Goal: Task Accomplishment & Management: Use online tool/utility

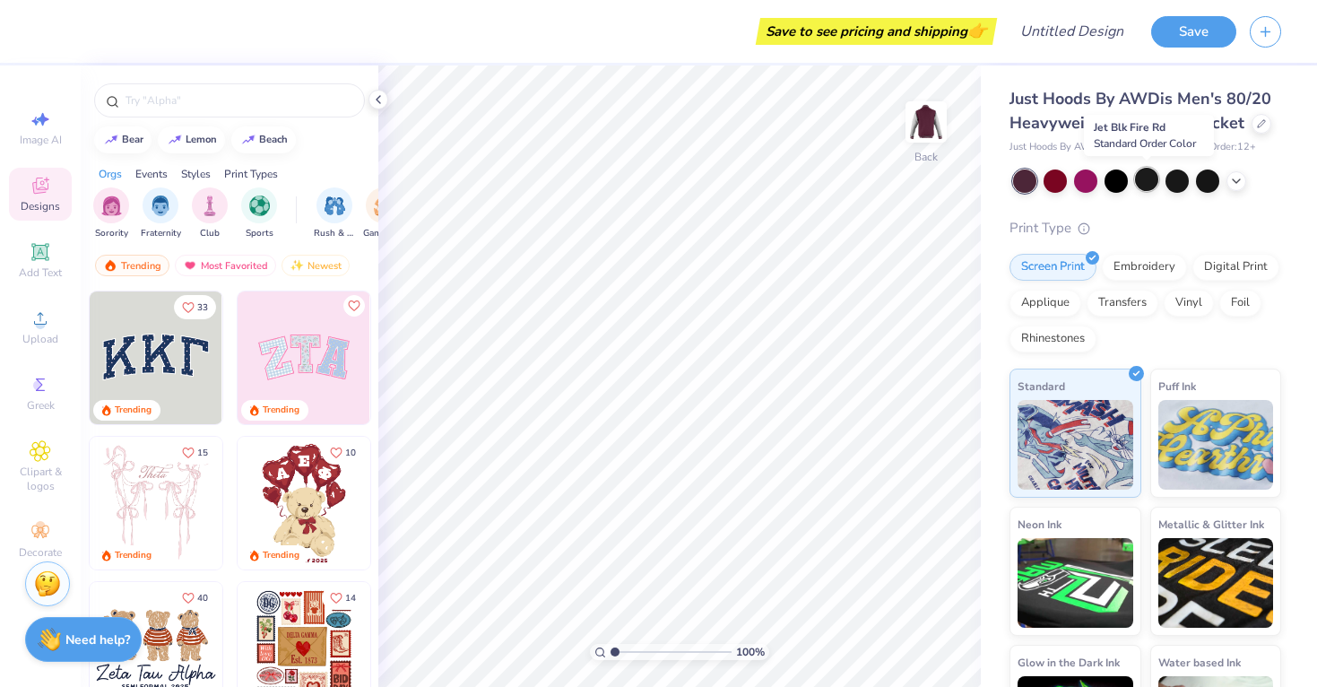
click at [1151, 180] on div at bounding box center [1146, 179] width 23 height 23
click at [1242, 187] on div at bounding box center [1237, 179] width 20 height 20
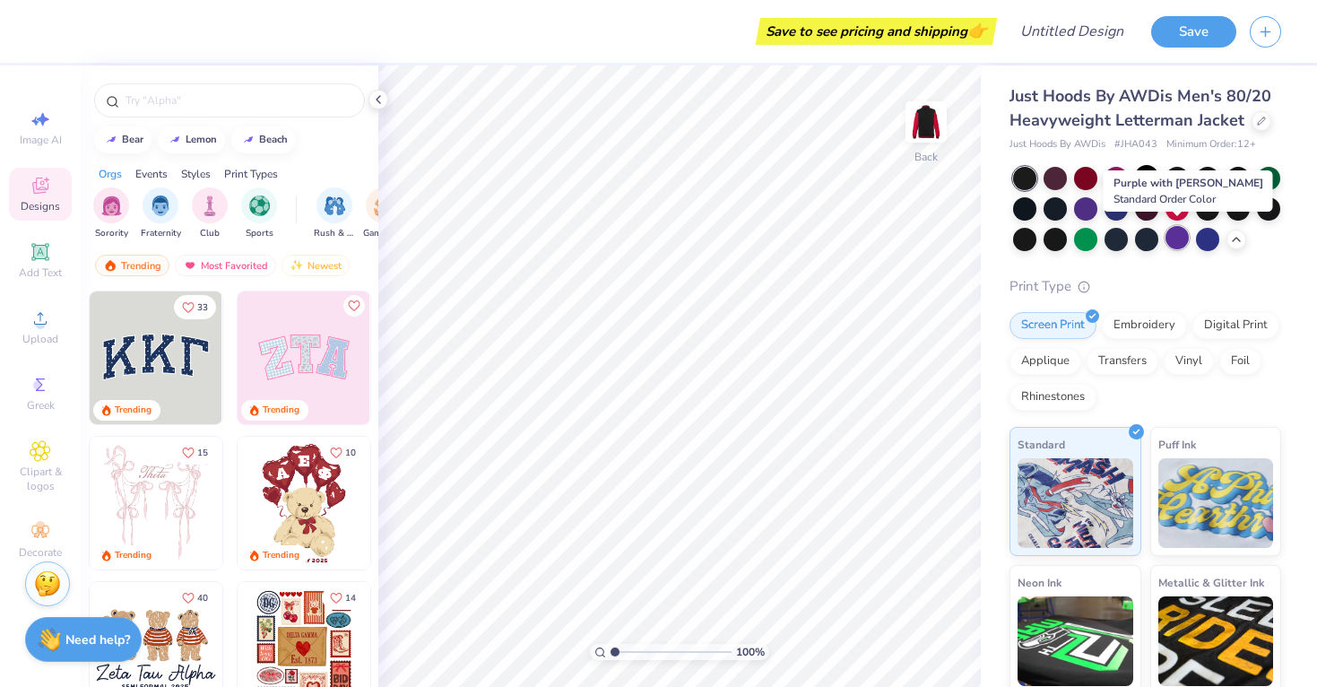
scroll to position [5, 0]
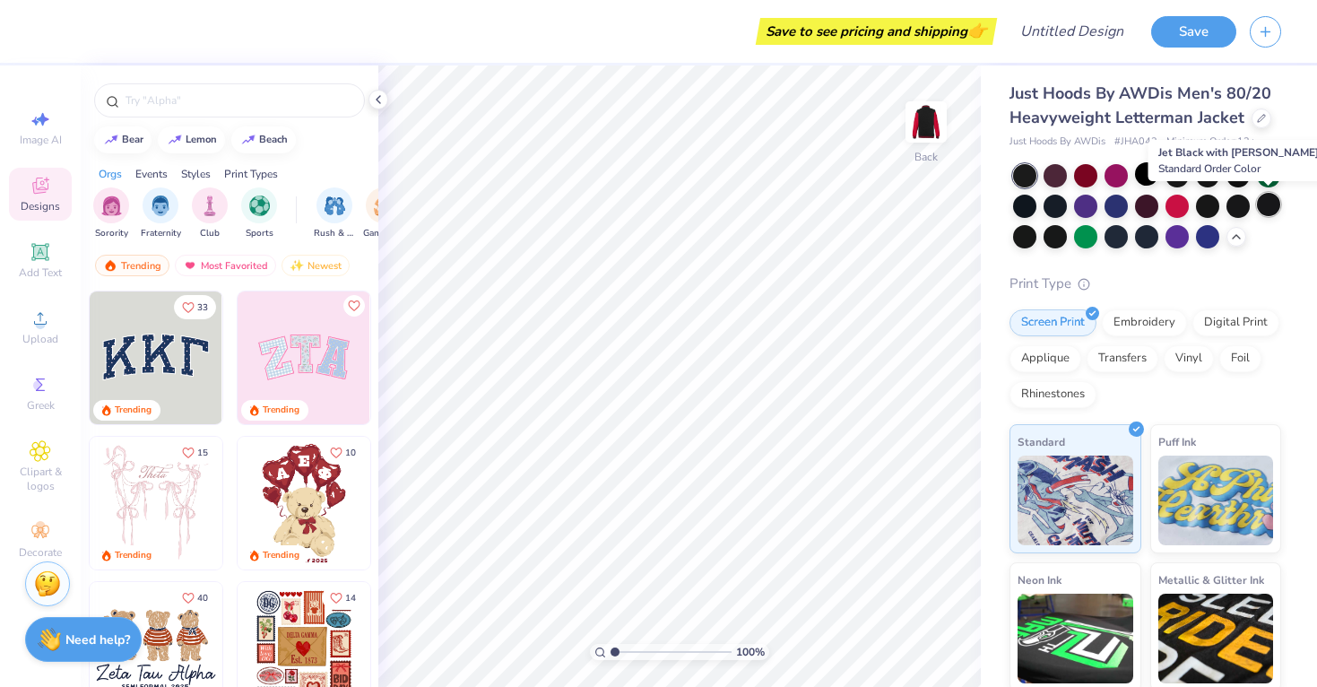
click at [1264, 208] on div at bounding box center [1268, 204] width 23 height 23
click at [1237, 210] on div at bounding box center [1238, 204] width 23 height 23
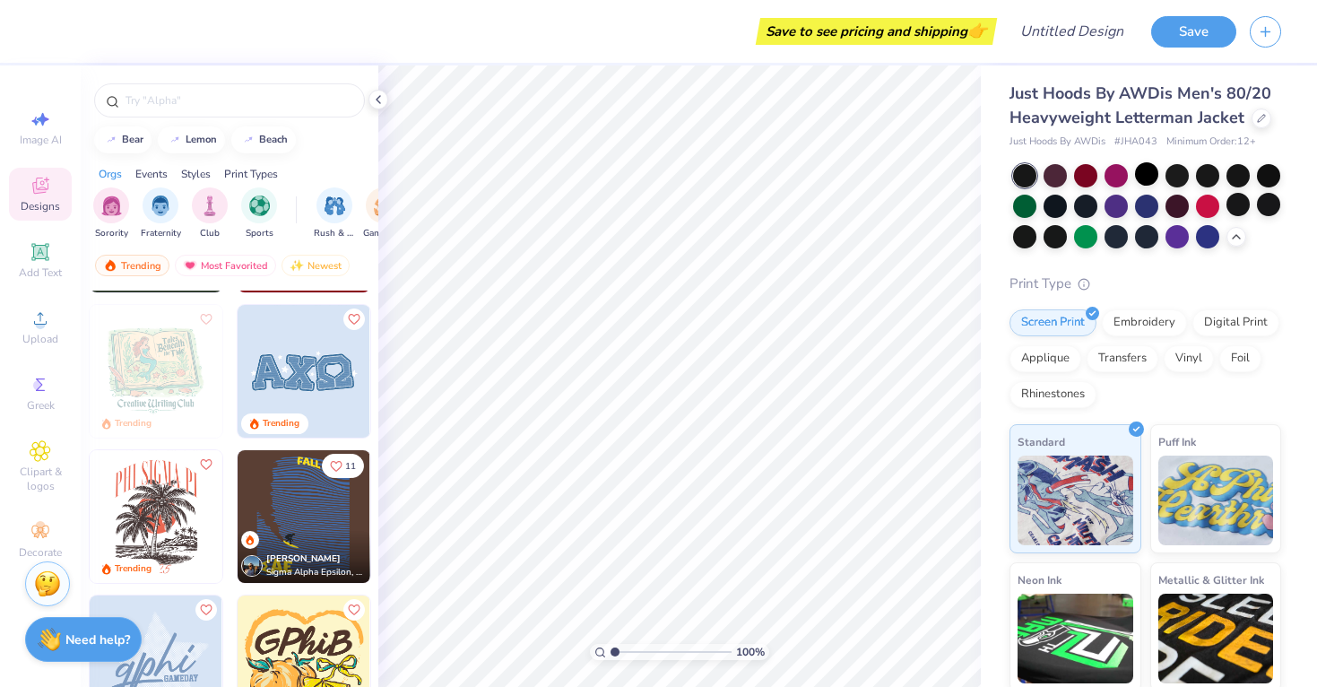
scroll to position [3059, 0]
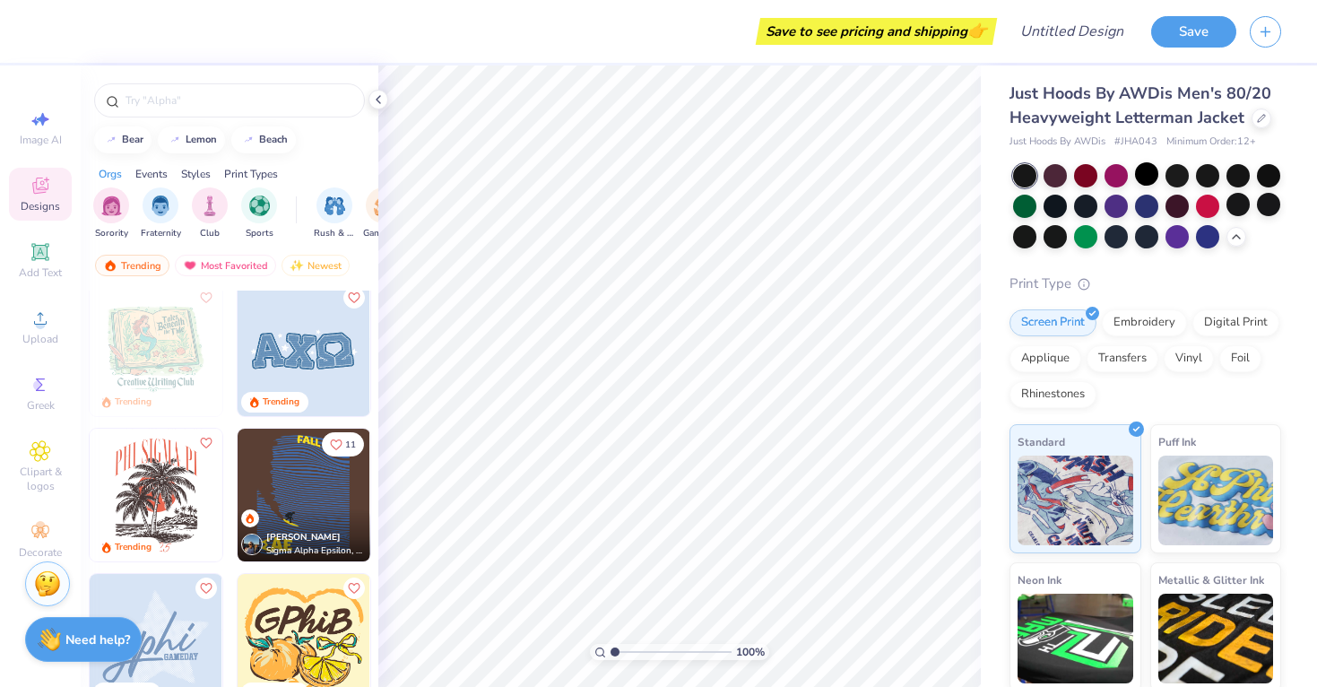
click at [322, 381] on img at bounding box center [304, 349] width 133 height 133
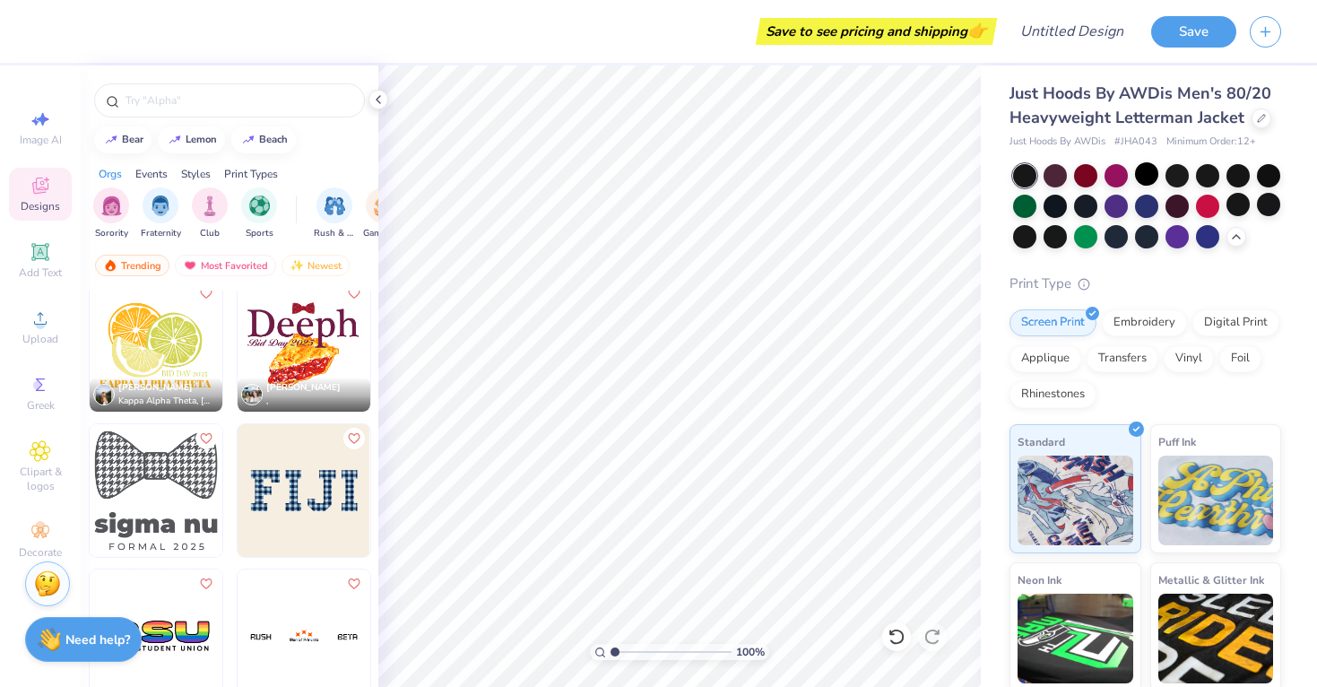
scroll to position [10492, 0]
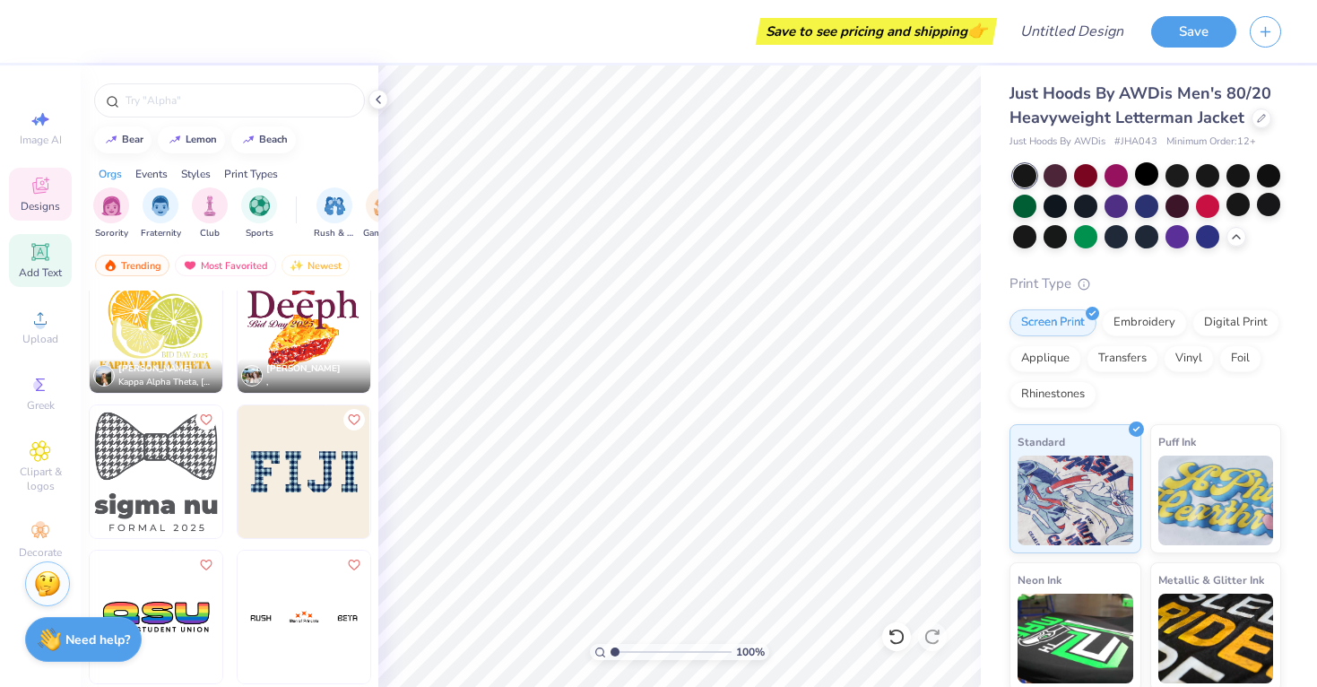
click at [37, 267] on span "Add Text" at bounding box center [40, 272] width 43 height 14
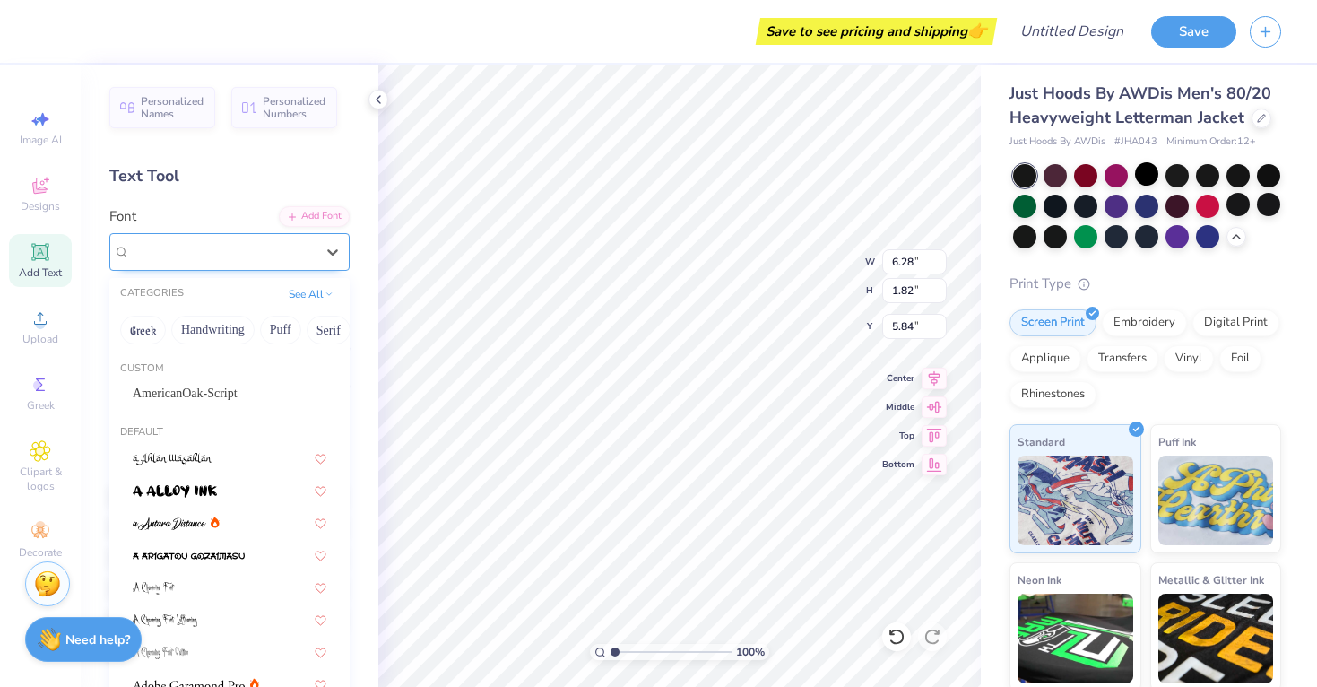
click at [231, 239] on div "Super Dream" at bounding box center [222, 252] width 188 height 28
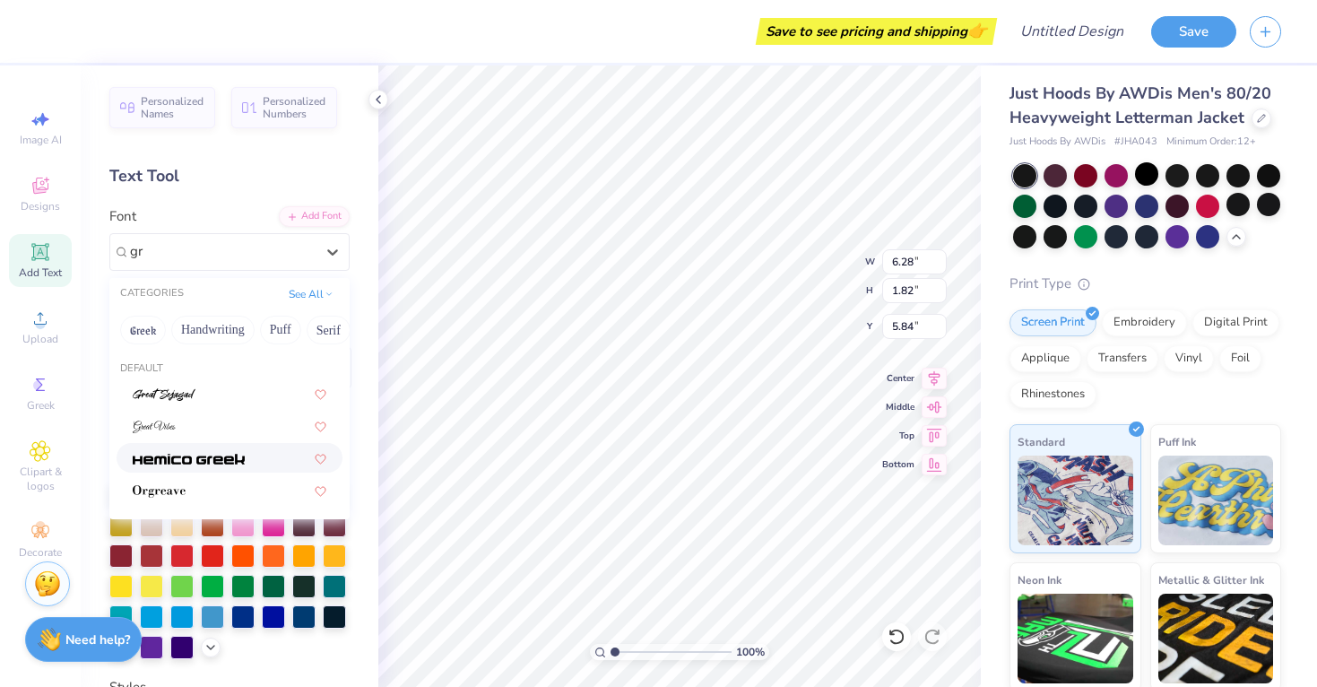
type input "g"
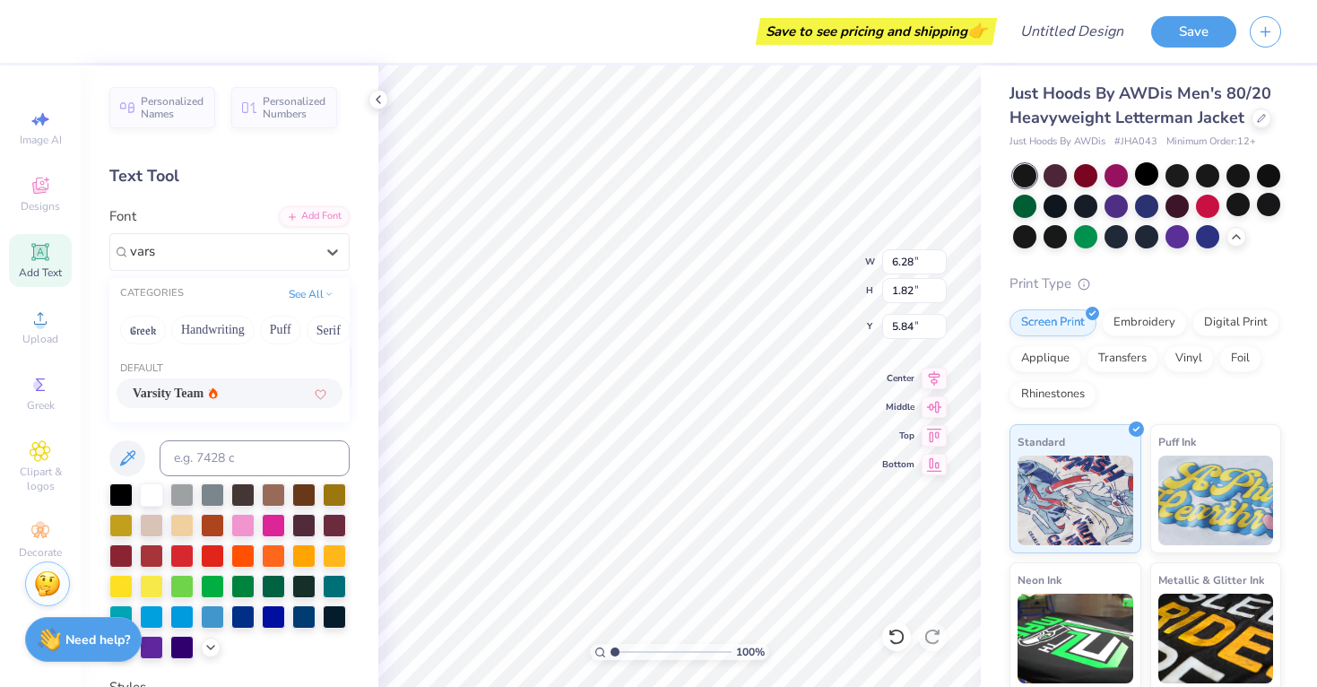
click at [191, 387] on span "Varsity Team" at bounding box center [168, 393] width 71 height 19
type input "vars"
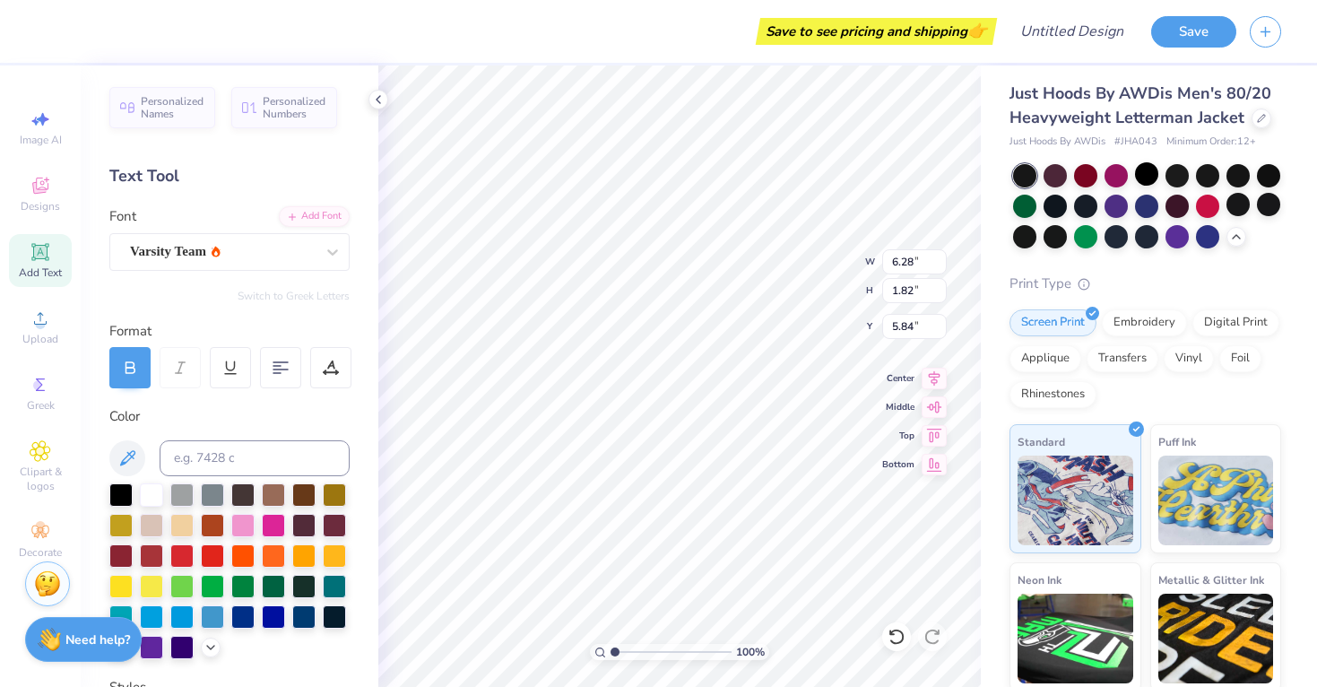
type input "6.23"
type textarea "a"
click at [326, 354] on div at bounding box center [330, 367] width 41 height 41
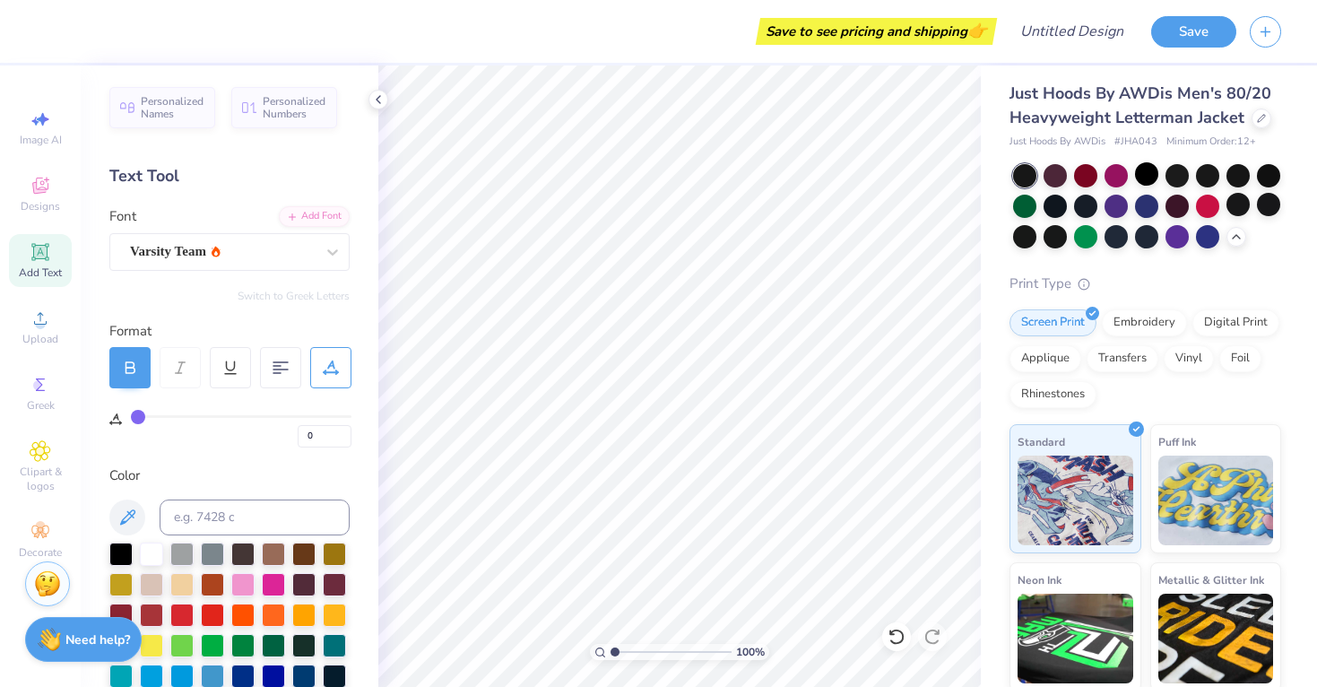
click at [326, 354] on div at bounding box center [330, 367] width 41 height 41
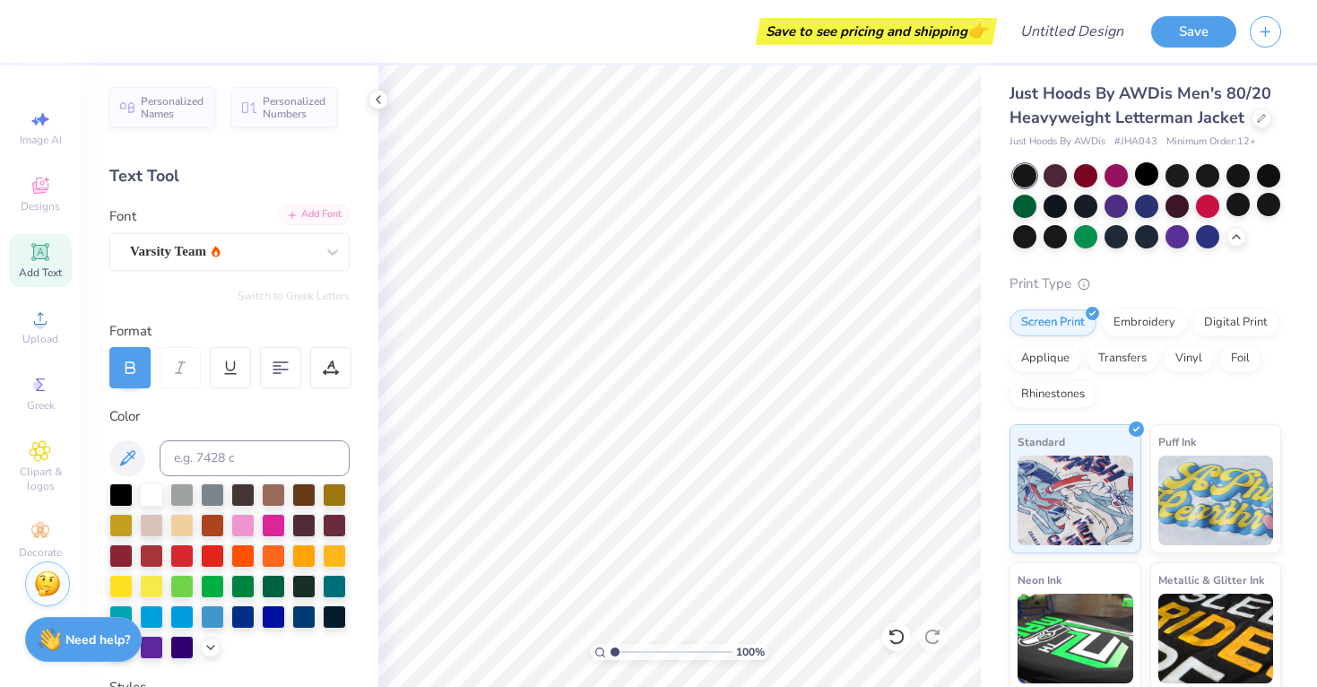
click at [324, 217] on div "Add Font" at bounding box center [314, 214] width 71 height 21
click at [48, 257] on icon at bounding box center [39, 251] width 17 height 17
type textarea "Alpha Omega"
click at [312, 217] on div "Add Font" at bounding box center [314, 214] width 71 height 21
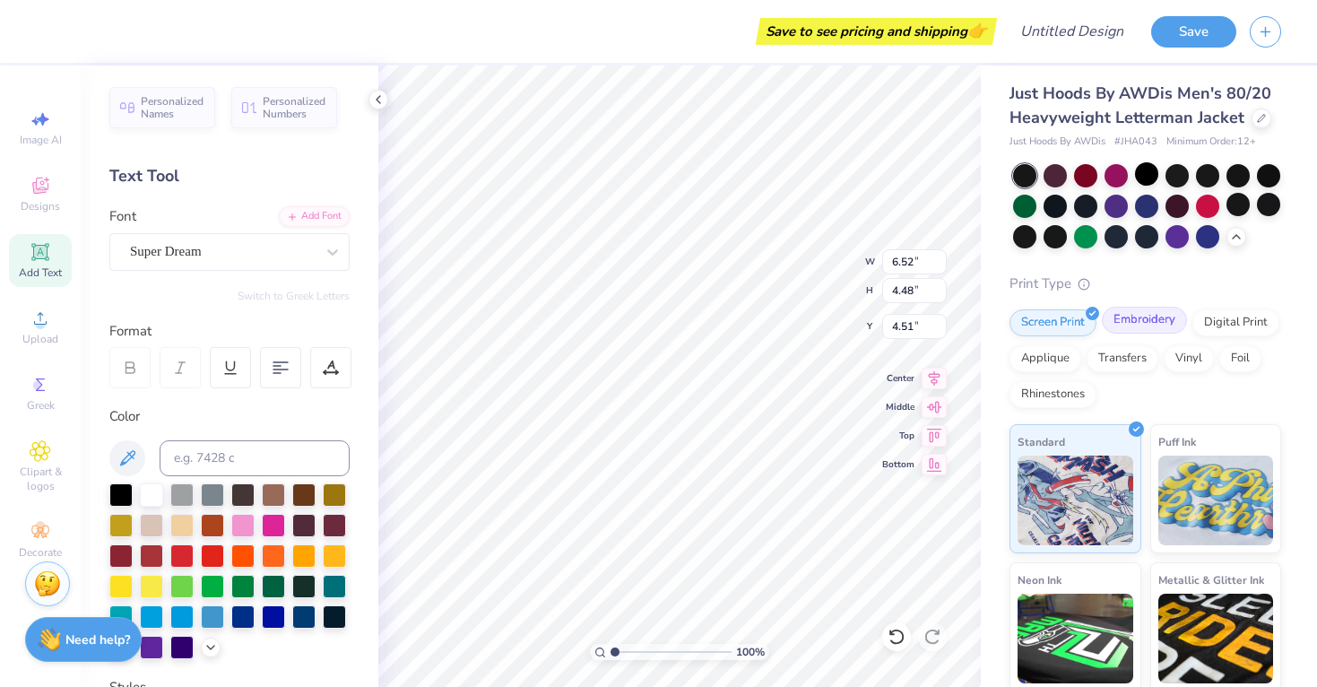
click at [1137, 324] on div "Embroidery" at bounding box center [1144, 320] width 85 height 27
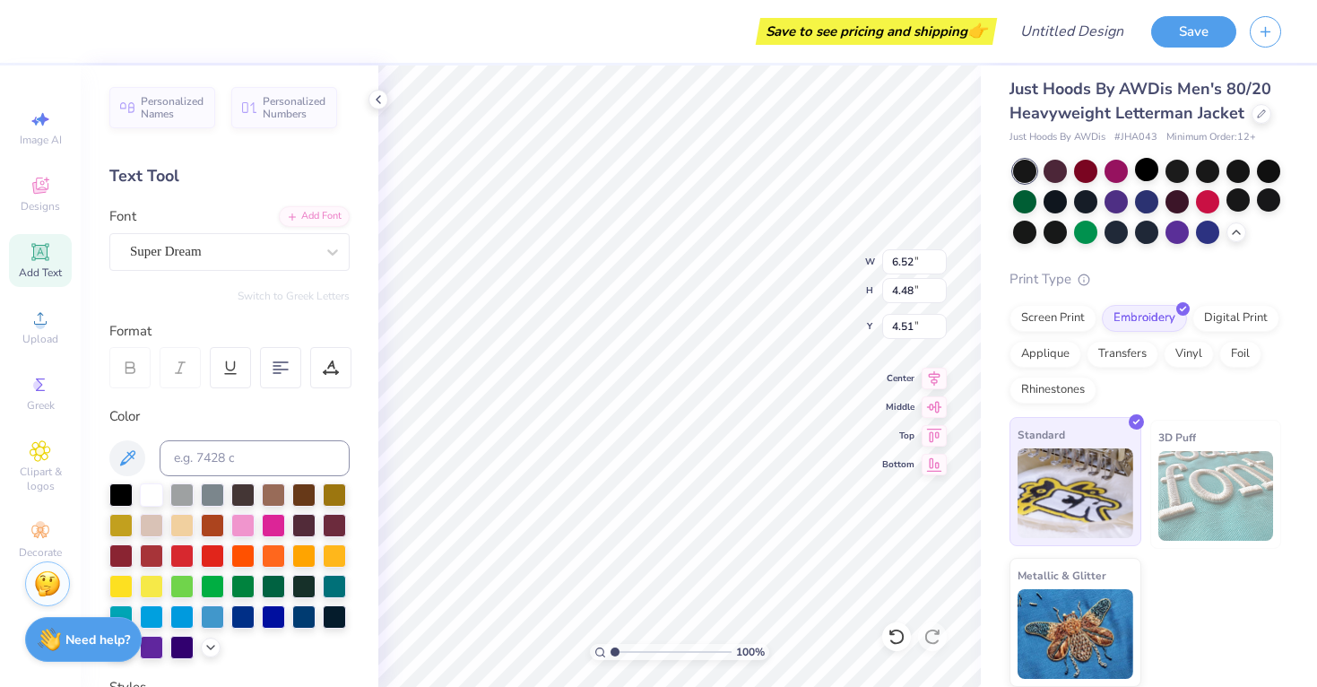
scroll to position [9, 0]
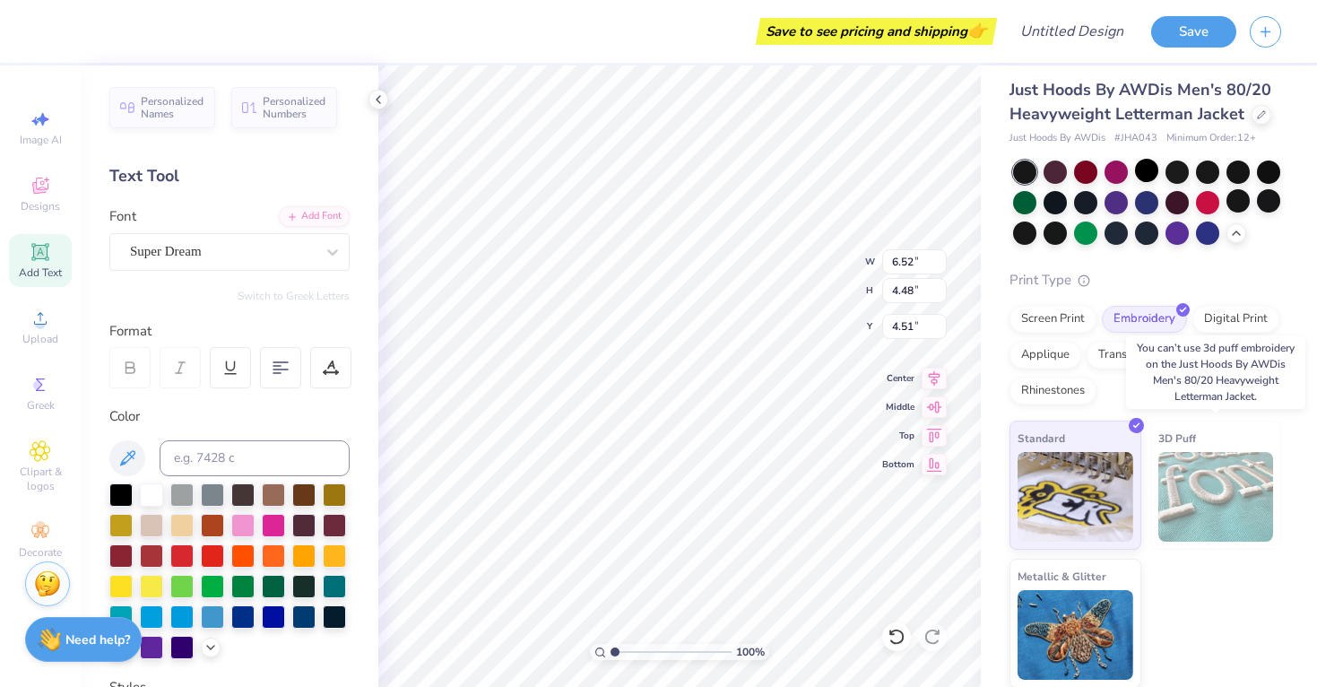
click at [1174, 460] on img at bounding box center [1217, 497] width 116 height 90
click at [1175, 430] on span "3D Puff" at bounding box center [1178, 438] width 38 height 19
click at [1177, 444] on span "3D Puff" at bounding box center [1178, 438] width 38 height 19
click at [1197, 480] on img at bounding box center [1217, 497] width 116 height 90
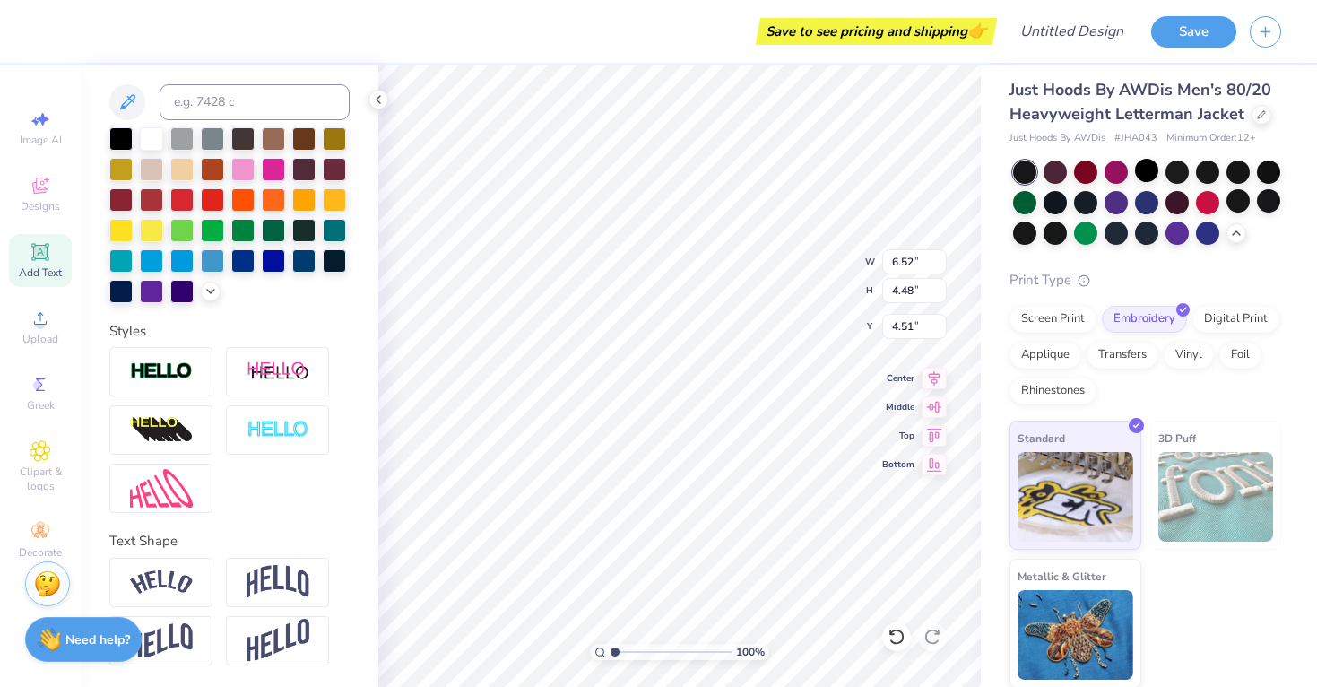
scroll to position [356, 0]
click at [24, 395] on div "Greek" at bounding box center [40, 393] width 63 height 53
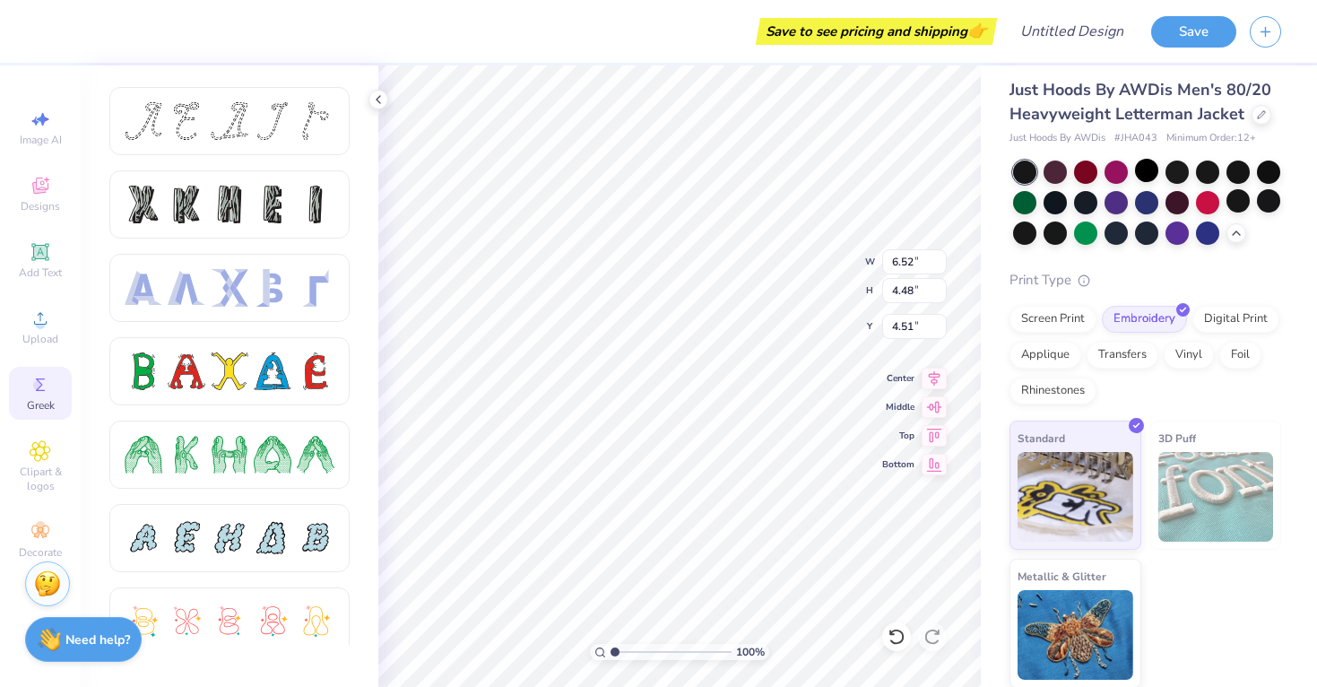
scroll to position [1, 0]
type textarea "p"
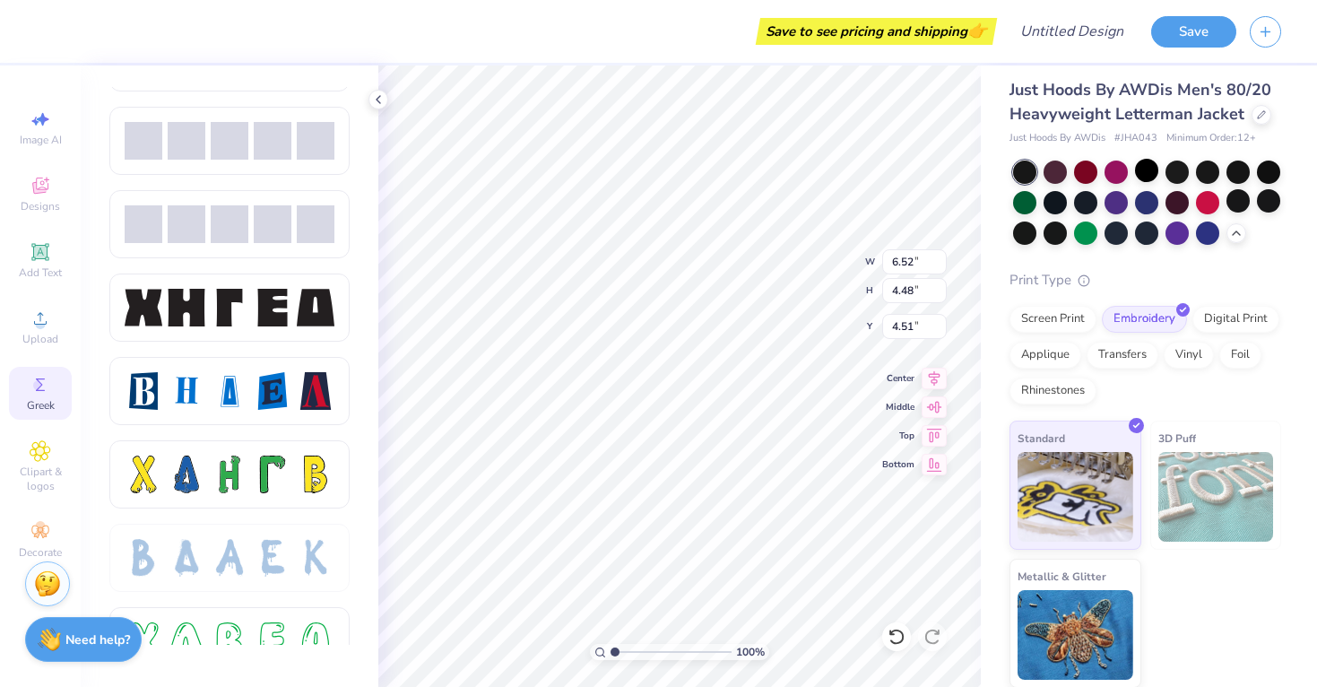
scroll to position [2234, 0]
